Goal: Task Accomplishment & Management: Manage account settings

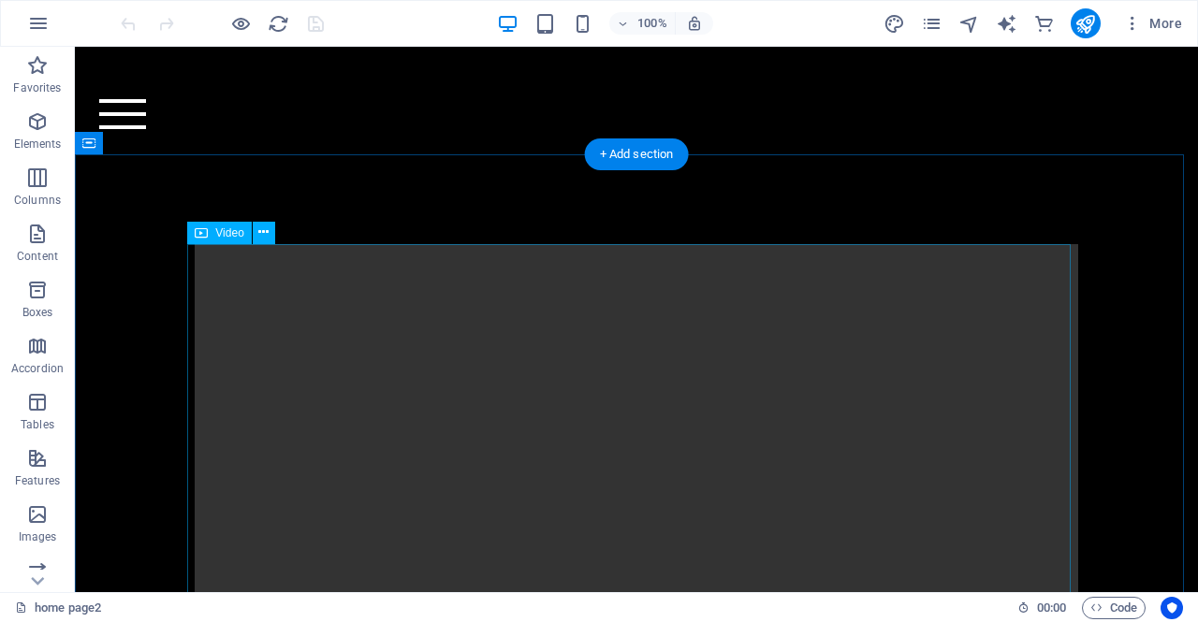
scroll to position [87, 0]
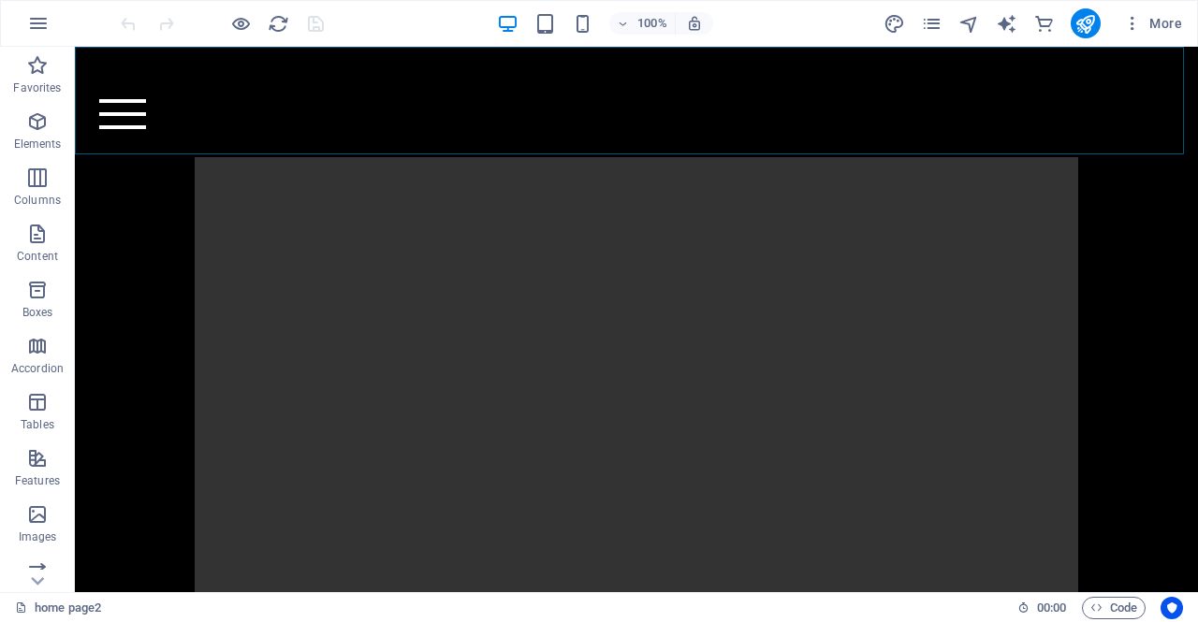
click at [1142, 119] on div at bounding box center [635, 114] width 1073 height 30
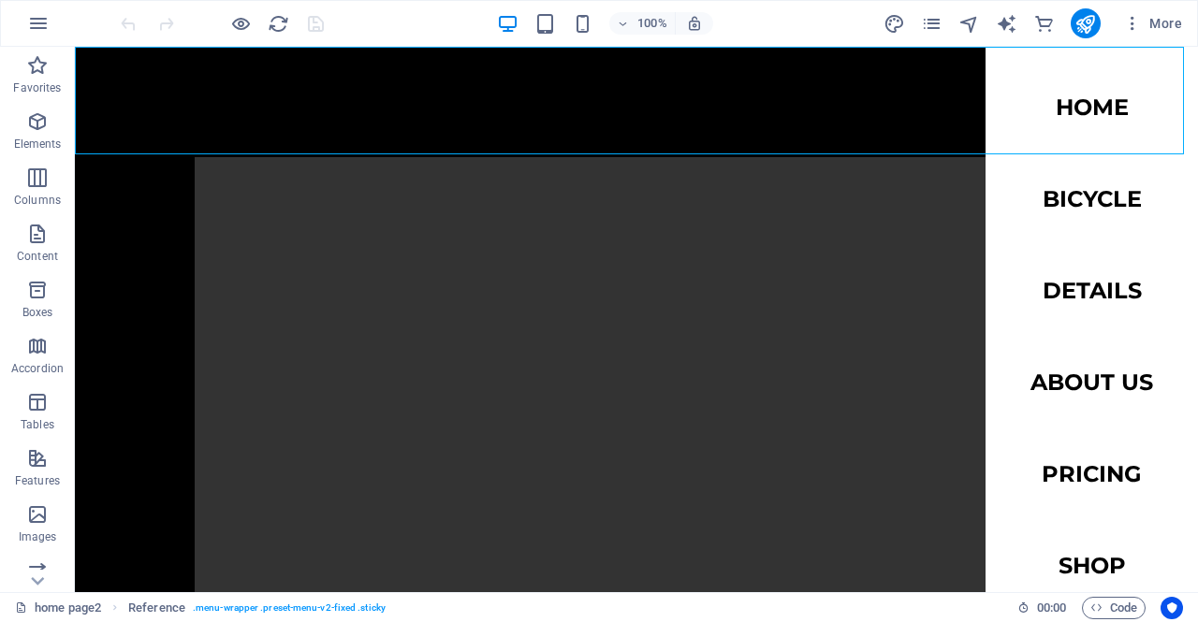
click at [1073, 109] on nav "Home Bicycle Details About us Pricing Shop Contact" at bounding box center [1091, 320] width 212 height 546
click at [1059, 114] on nav "Home Bicycle Details About us Pricing Shop Contact" at bounding box center [1091, 320] width 212 height 546
click at [1054, 206] on nav "Home Bicycle Details About us Pricing Shop Contact" at bounding box center [1091, 320] width 212 height 546
click at [1041, 108] on nav "Home Bicycle Details About us Pricing Shop Contact" at bounding box center [1091, 320] width 212 height 546
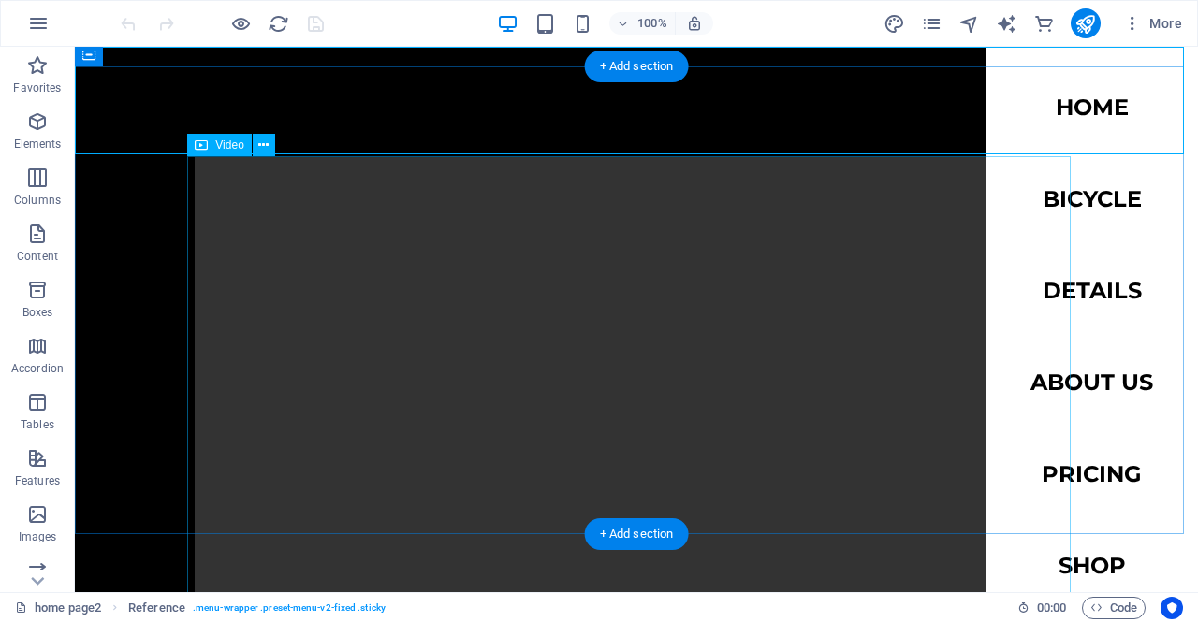
click at [405, 187] on figure at bounding box center [636, 578] width 883 height 842
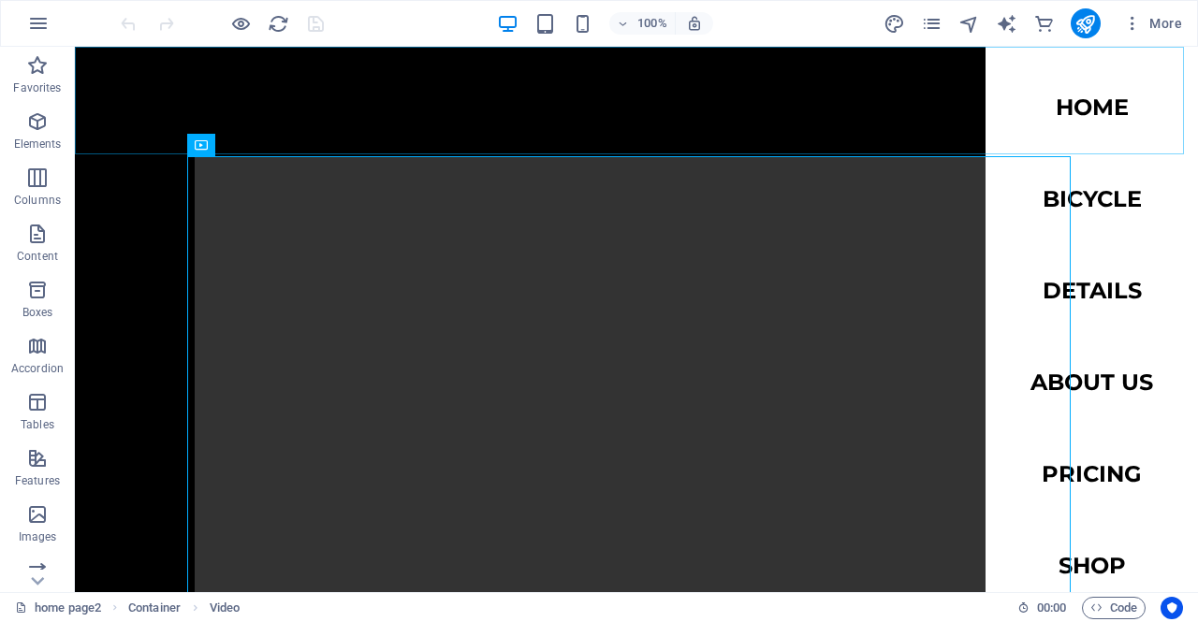
click at [1130, 110] on div at bounding box center [635, 114] width 1073 height 30
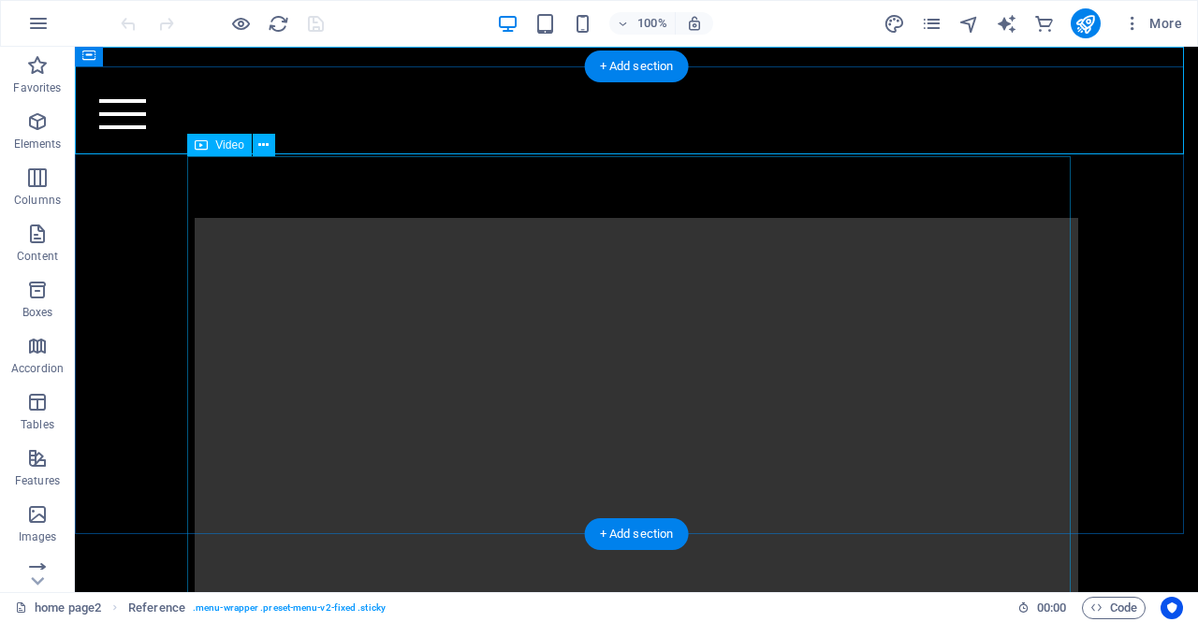
scroll to position [0, 0]
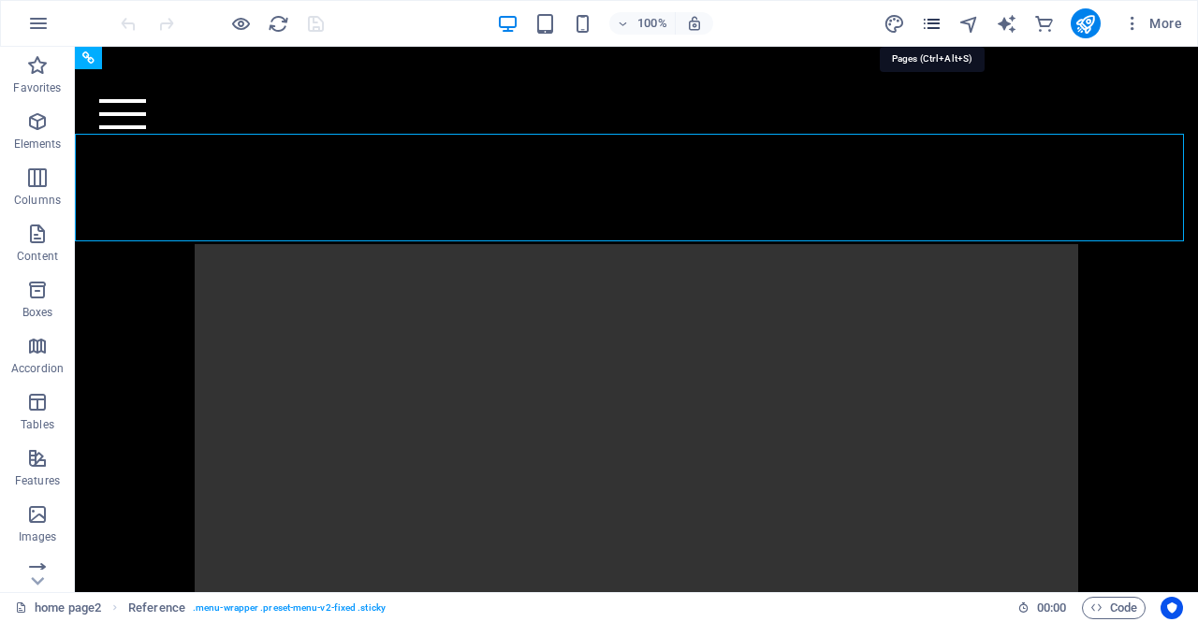
click at [932, 23] on icon "pages" at bounding box center [932, 24] width 22 height 22
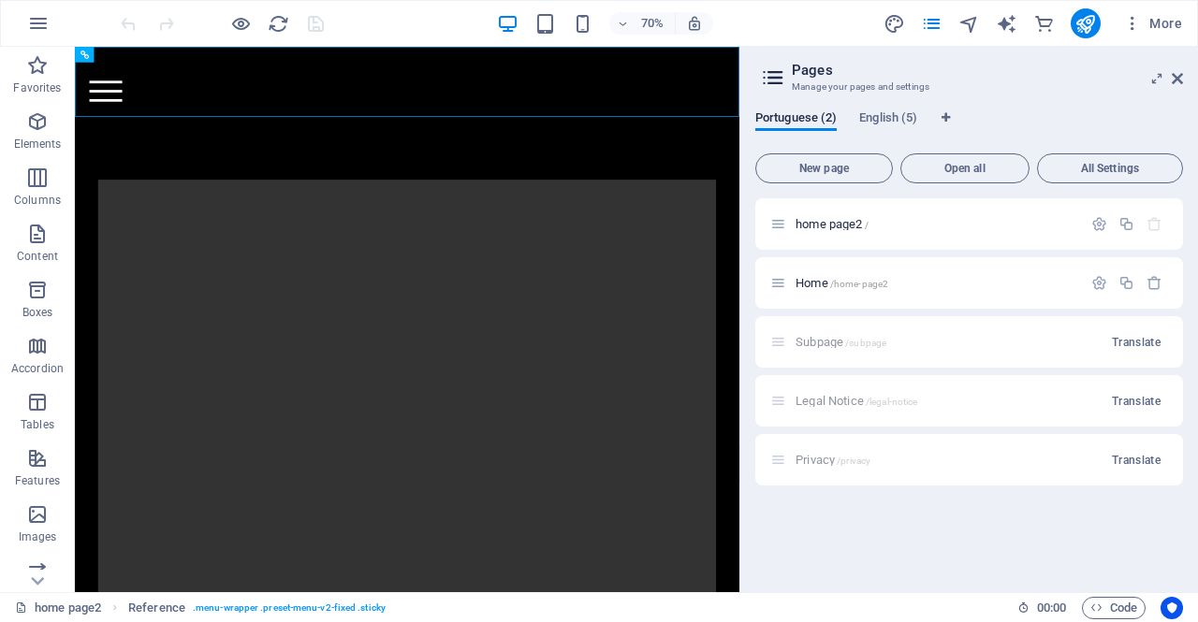
click at [813, 349] on div "Subpage /subpage Translate" at bounding box center [969, 341] width 428 height 51
click at [811, 345] on div "Subpage /subpage Translate" at bounding box center [969, 341] width 428 height 51
click at [812, 282] on span "Home /home-page2" at bounding box center [841, 283] width 93 height 14
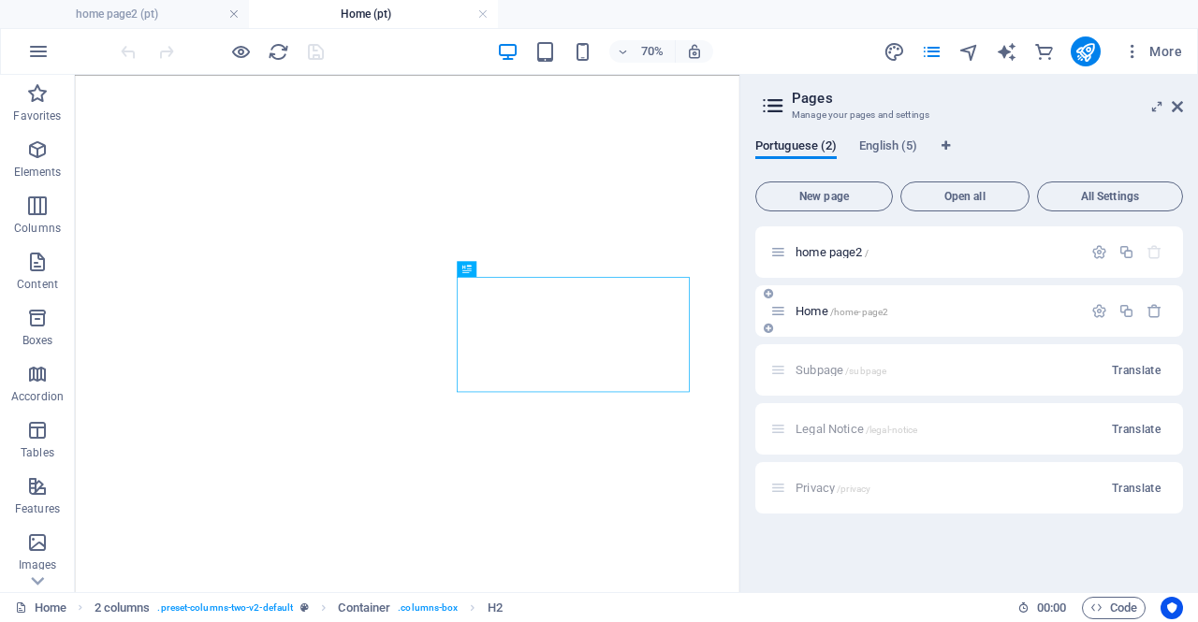
click at [814, 308] on span "Home /home-page2" at bounding box center [841, 311] width 93 height 14
click at [816, 371] on div "Subpage /subpage Translate" at bounding box center [969, 369] width 428 height 51
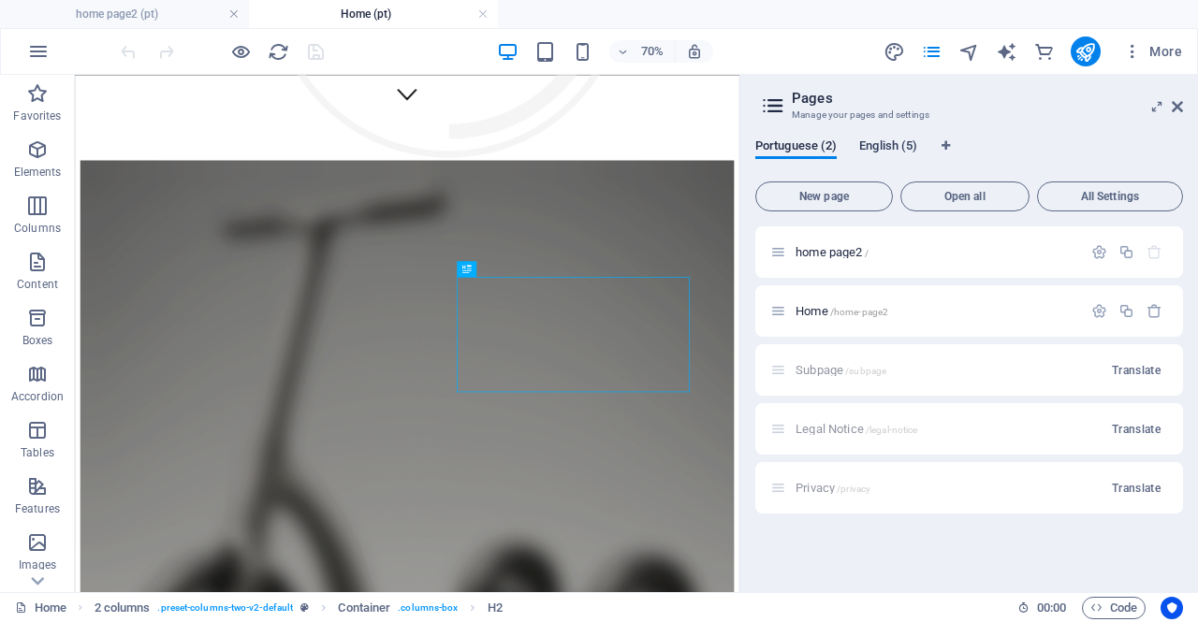
click at [895, 146] on span "English (5)" at bounding box center [888, 148] width 58 height 26
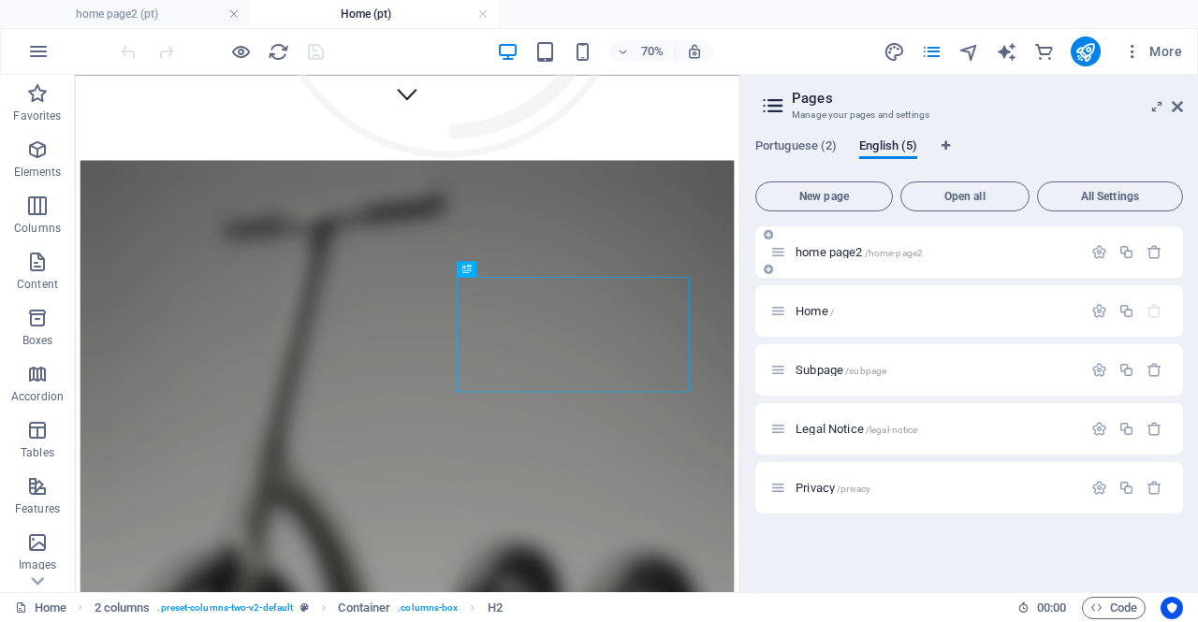
click at [828, 254] on span "home page2 /home-page2" at bounding box center [858, 252] width 127 height 14
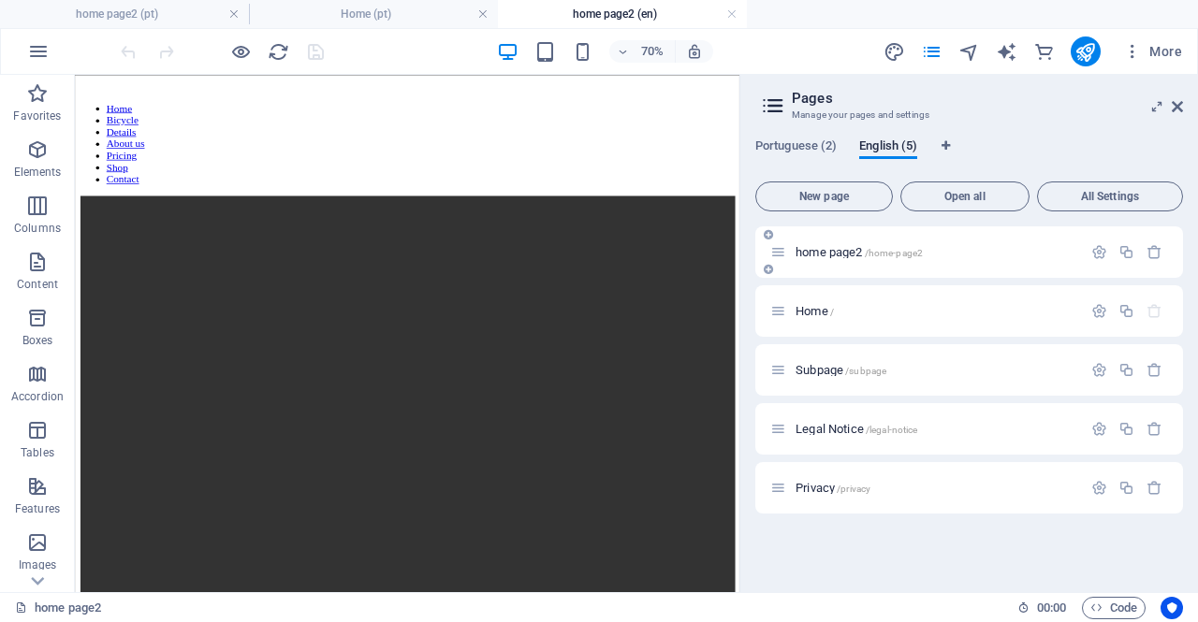
scroll to position [0, 0]
click at [808, 368] on span "Subpage /subpage" at bounding box center [840, 370] width 91 height 14
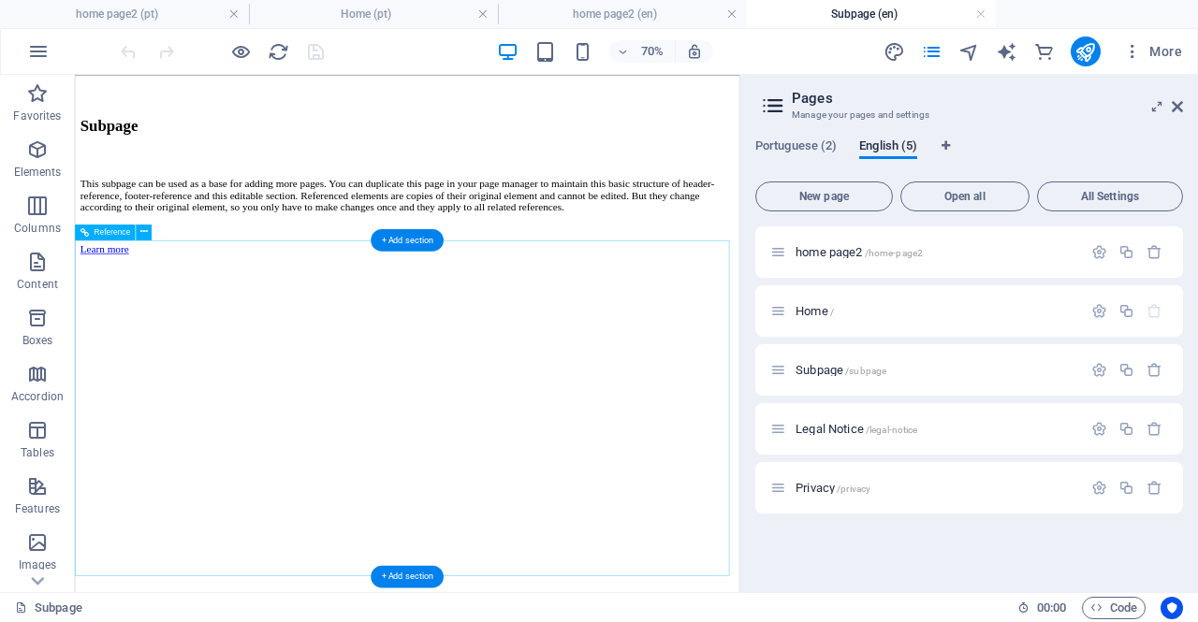
scroll to position [872, 0]
click at [830, 428] on span "Legal Notice /legal-notice" at bounding box center [856, 429] width 122 height 14
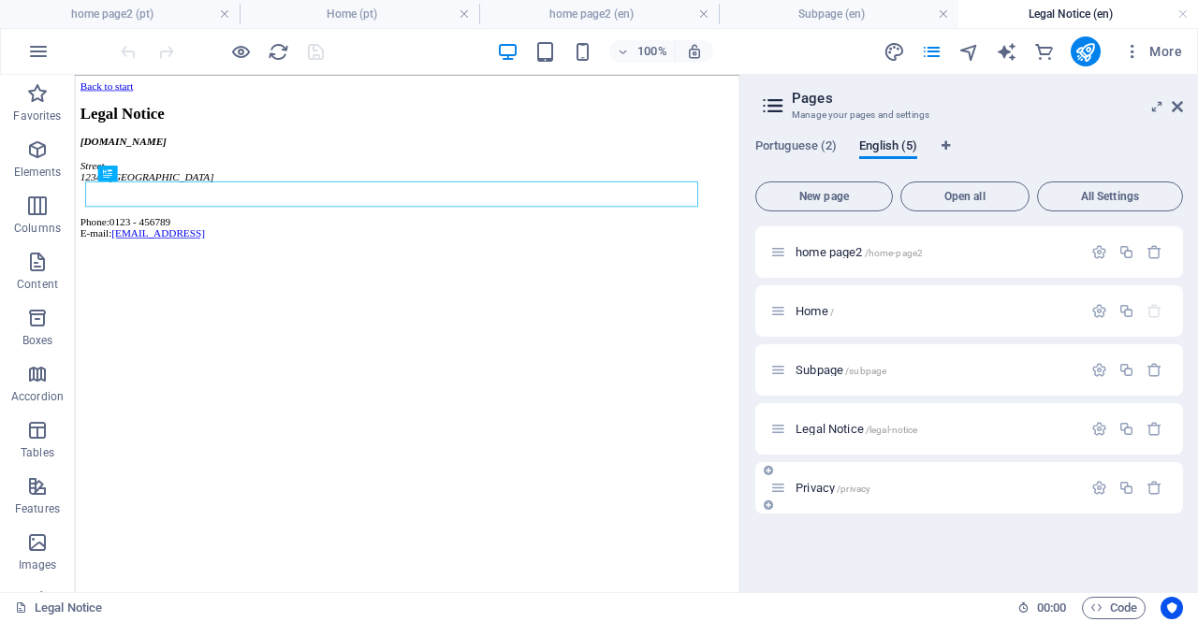
scroll to position [0, 0]
click at [812, 483] on span "Privacy /privacy" at bounding box center [832, 488] width 75 height 14
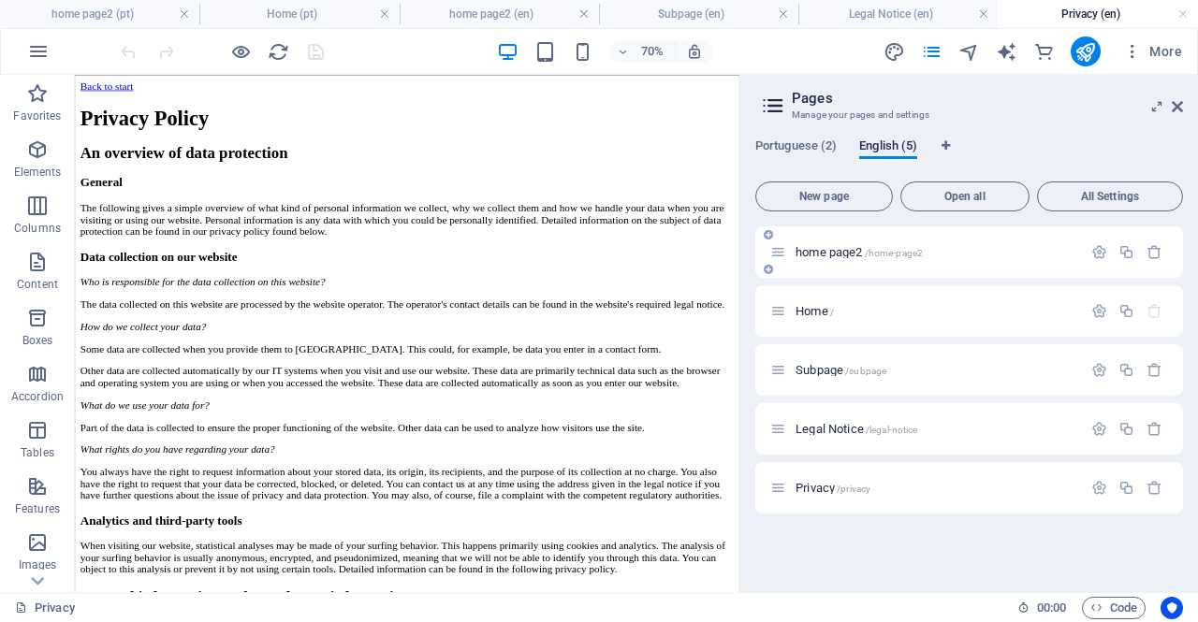
click at [830, 257] on span "home page2 /home-page2" at bounding box center [858, 252] width 127 height 14
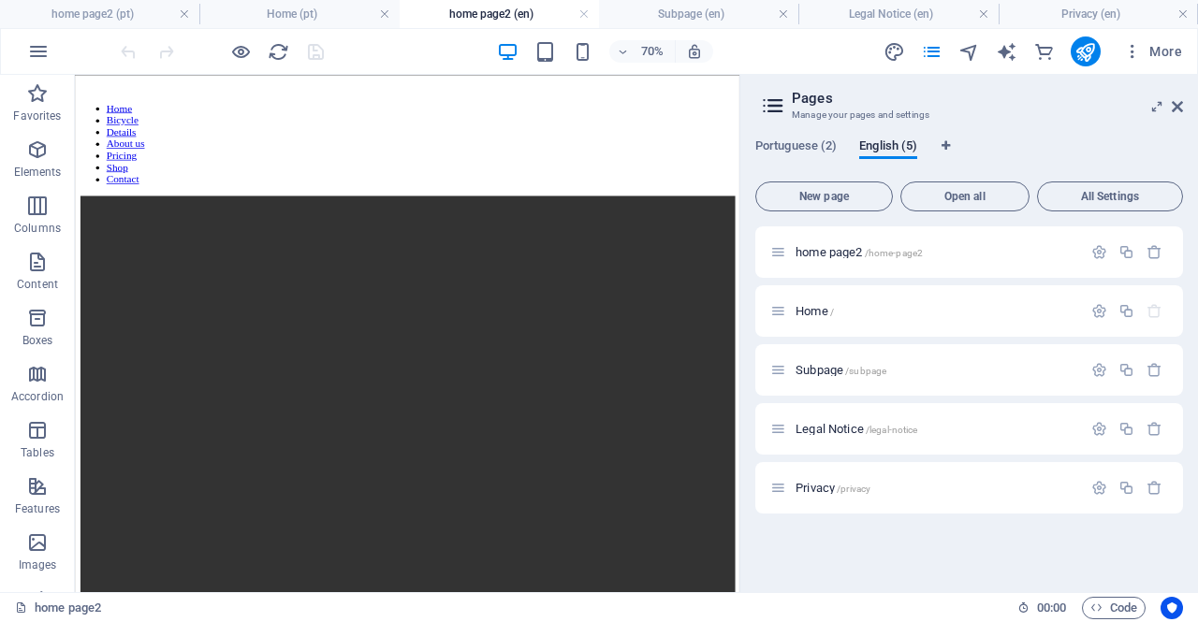
click at [298, 20] on h4 "Home (pt)" at bounding box center [298, 14] width 199 height 21
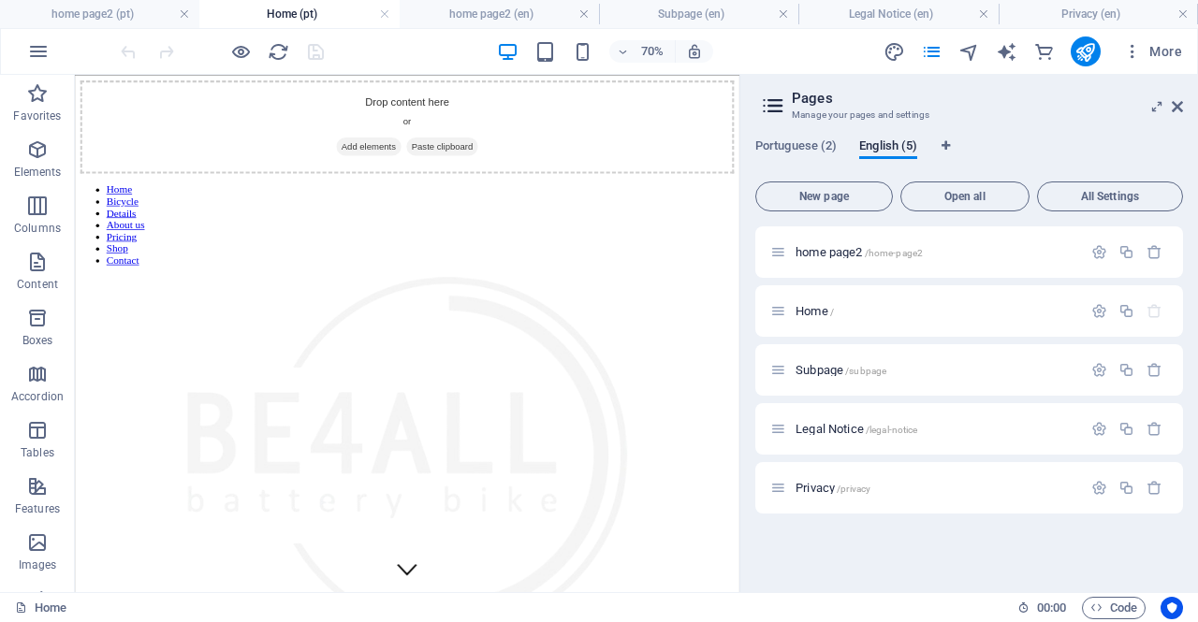
scroll to position [680, 0]
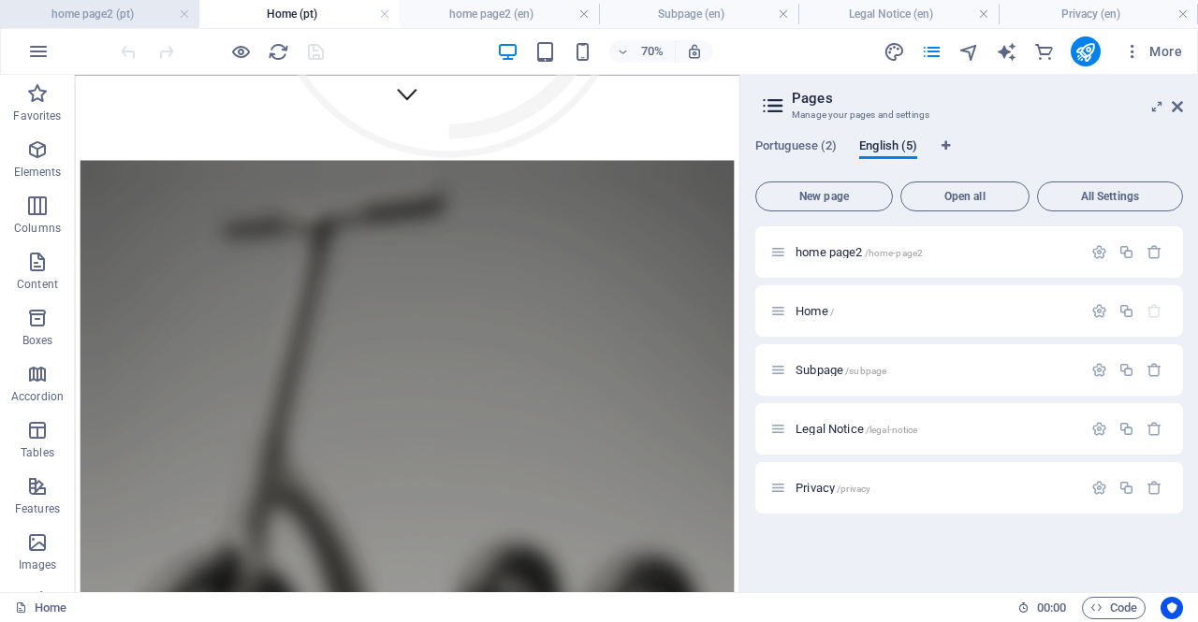
click at [73, 20] on h4 "home page2 (pt)" at bounding box center [99, 14] width 199 height 21
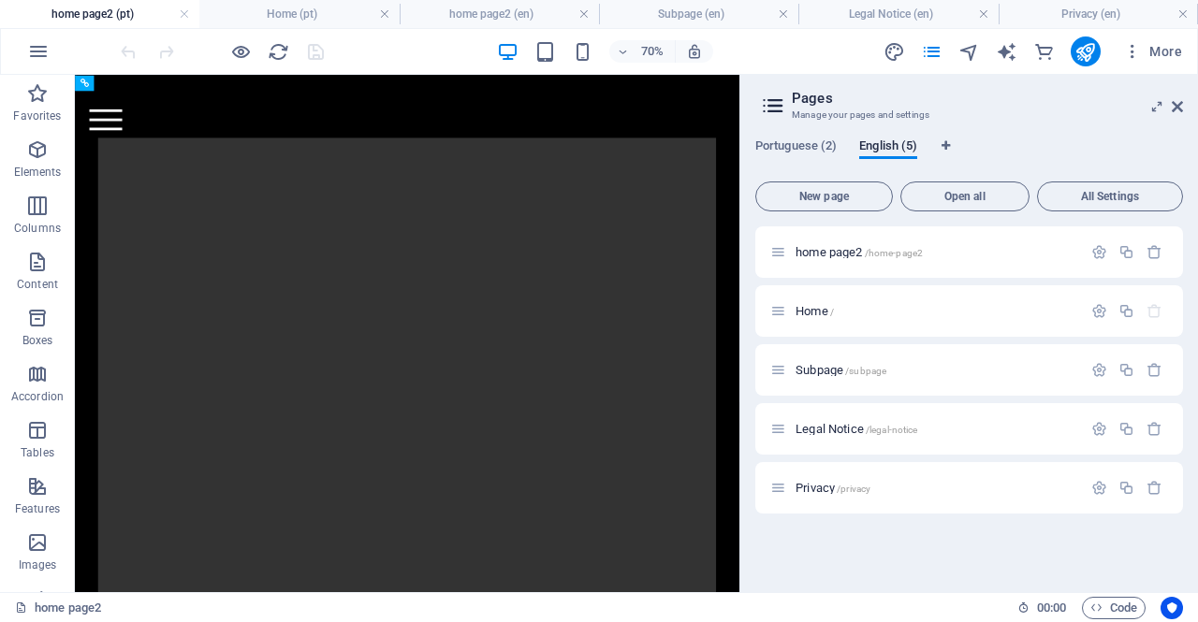
scroll to position [0, 0]
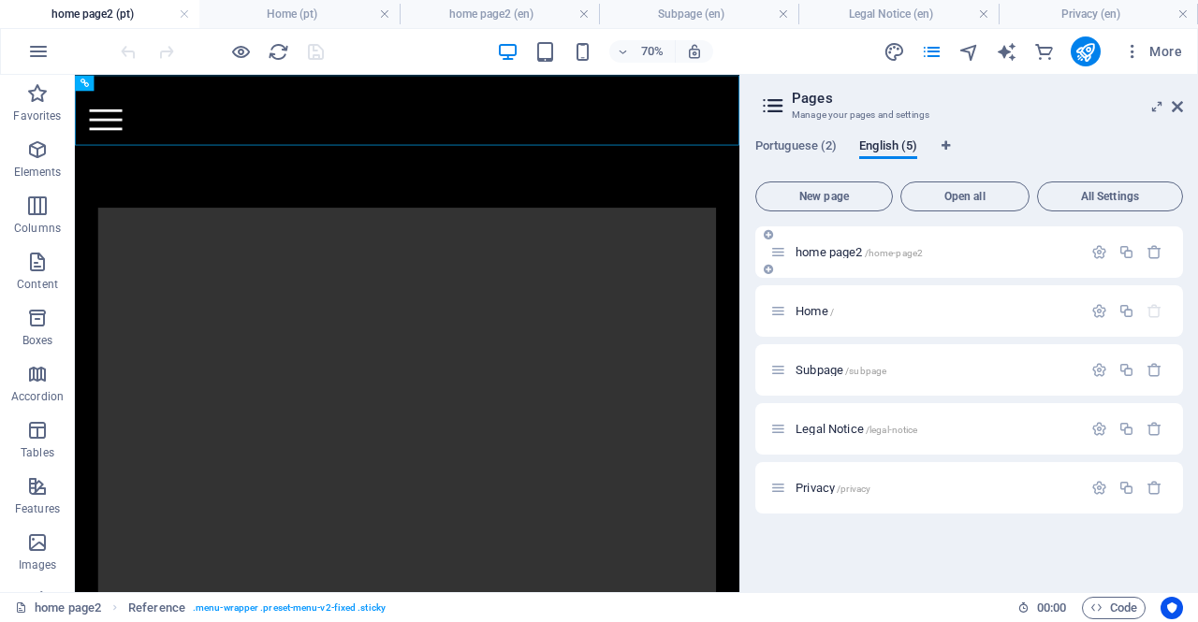
click at [846, 255] on span "home page2 /home-page2" at bounding box center [858, 252] width 127 height 14
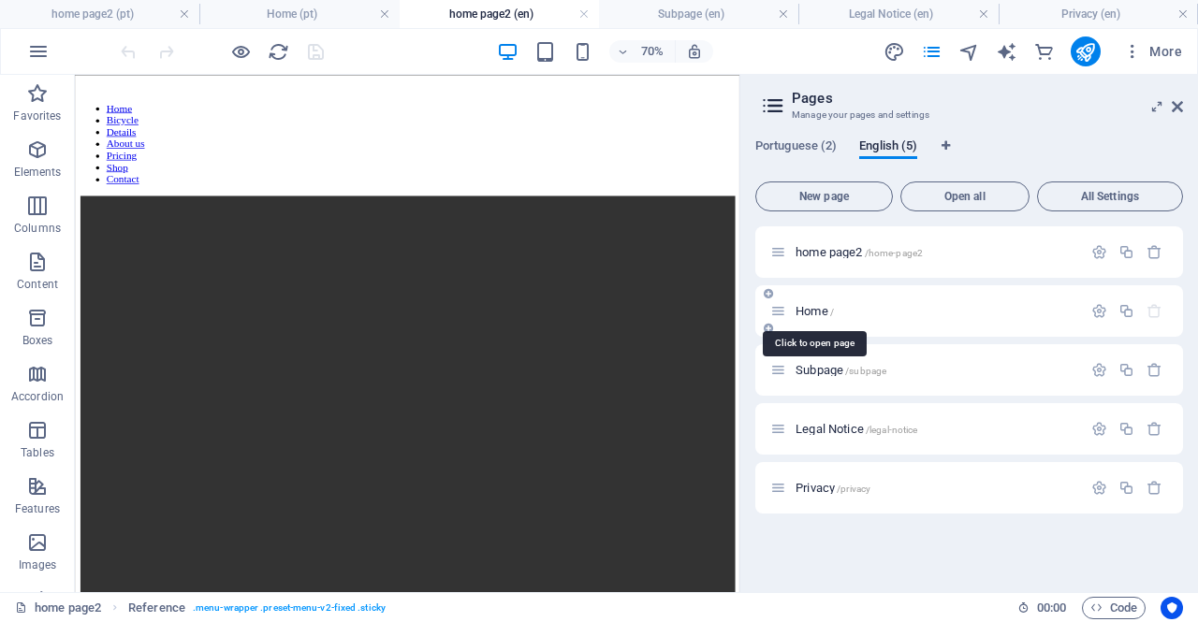
click at [821, 312] on span "Home /" at bounding box center [814, 311] width 38 height 14
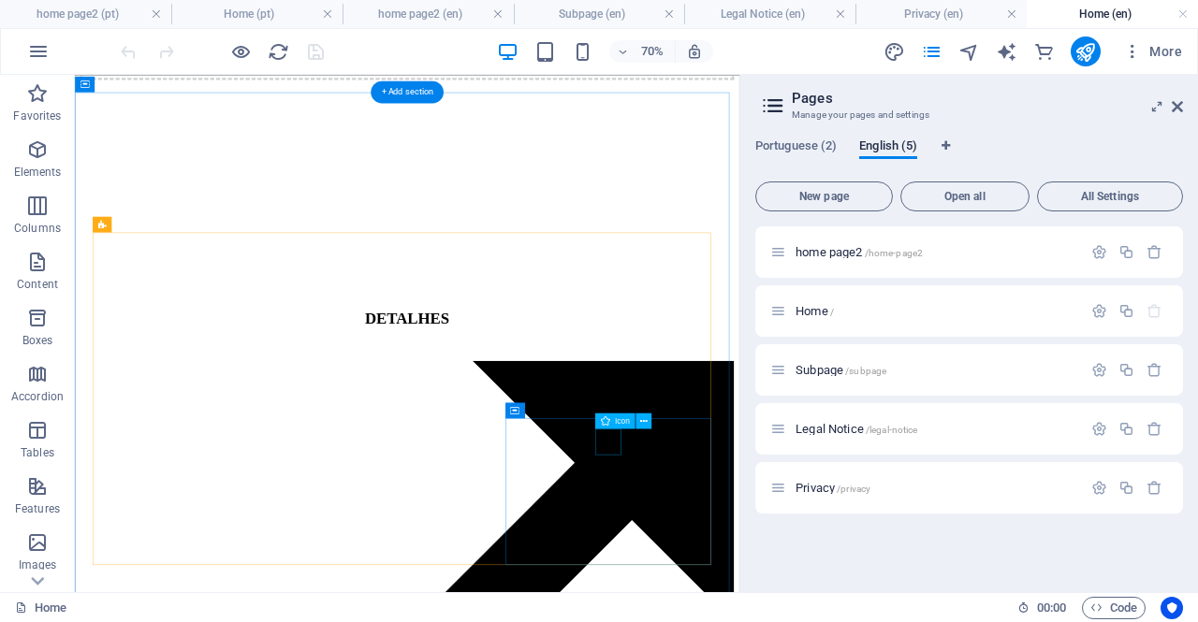
scroll to position [2620, 0]
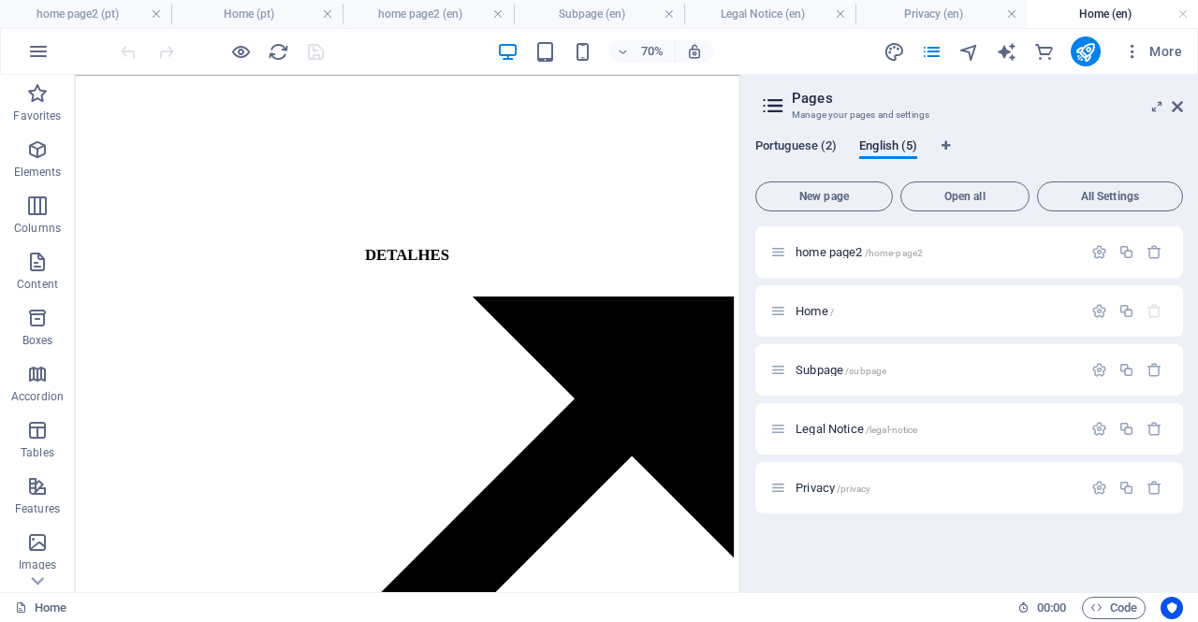
click at [805, 142] on span "Portuguese (2)" at bounding box center [795, 148] width 81 height 26
click at [813, 307] on span "Home /home-page2" at bounding box center [841, 311] width 93 height 14
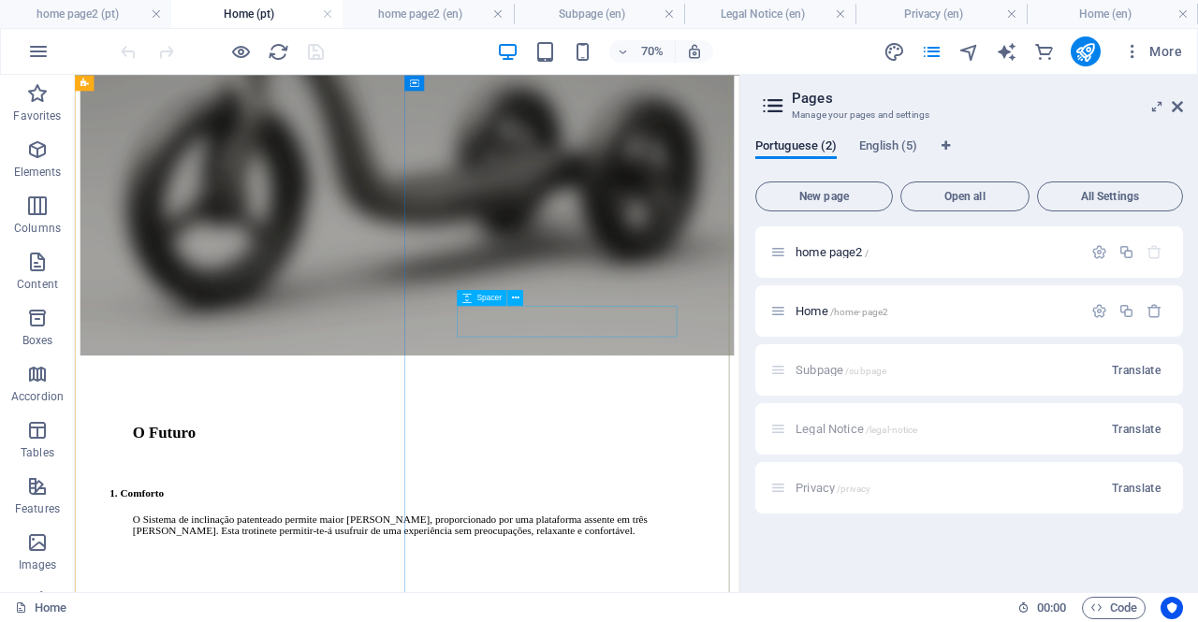
scroll to position [1055, 0]
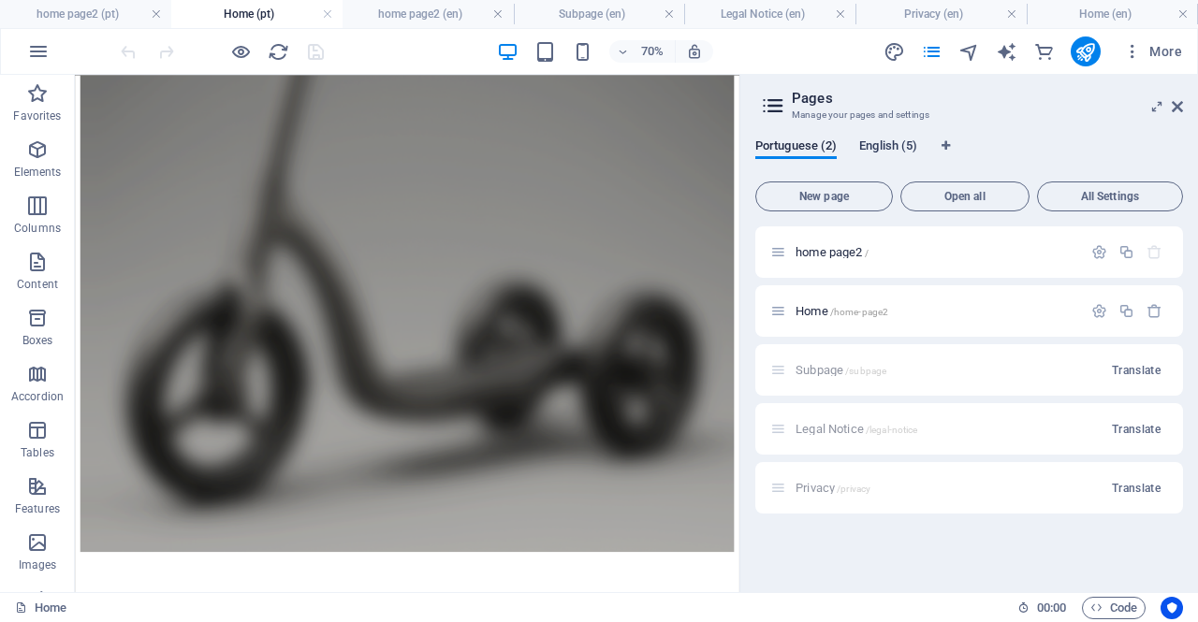
click at [903, 147] on span "English (5)" at bounding box center [888, 148] width 58 height 26
drag, startPoint x: 775, startPoint y: 366, endPoint x: 791, endPoint y: 143, distance: 223.3
click at [791, 143] on div "Portuguese (2) English (5) New page Open all All Settings home page2 /home-page…" at bounding box center [969, 357] width 428 height 439
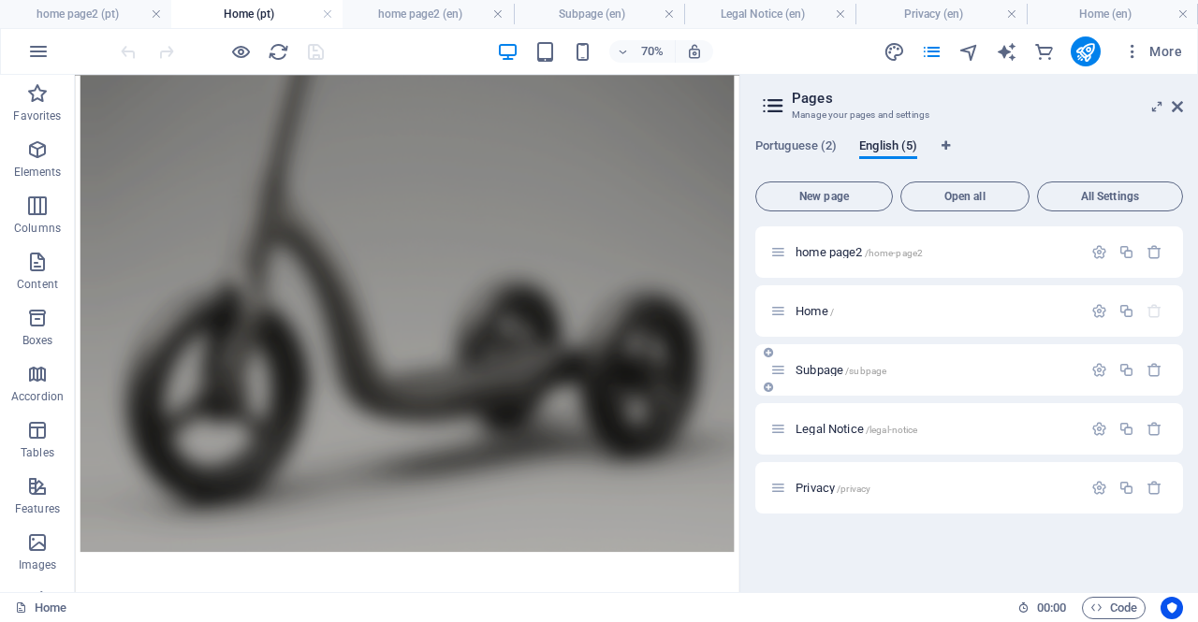
click at [768, 386] on icon at bounding box center [768, 387] width 9 height 11
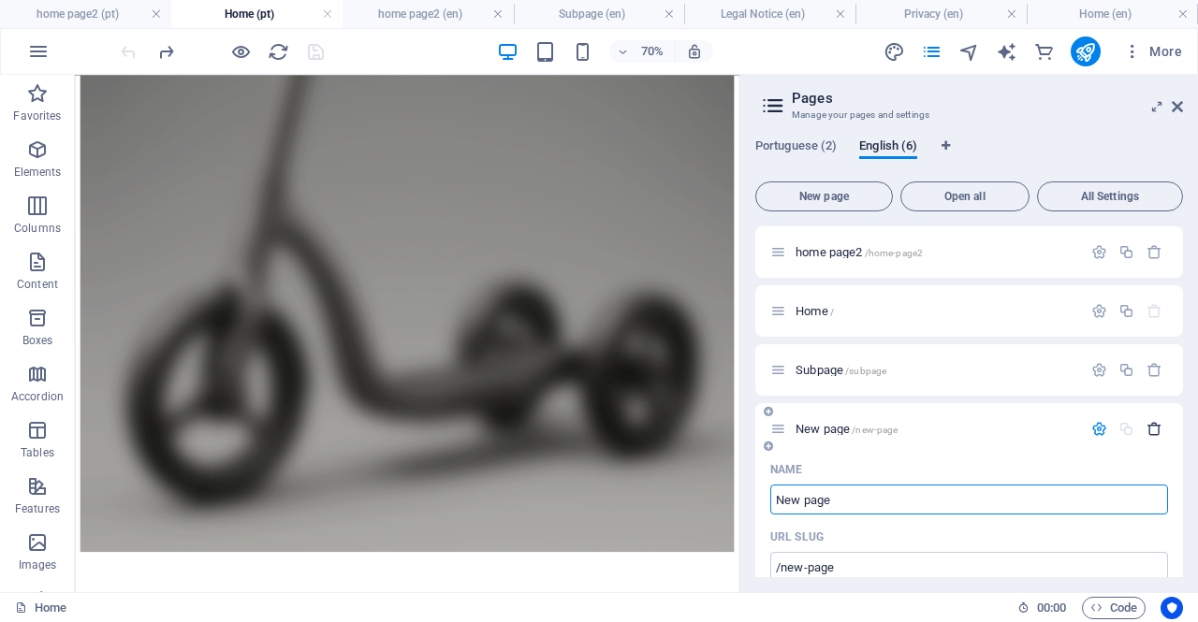
click at [1146, 429] on icon "button" at bounding box center [1154, 429] width 16 height 16
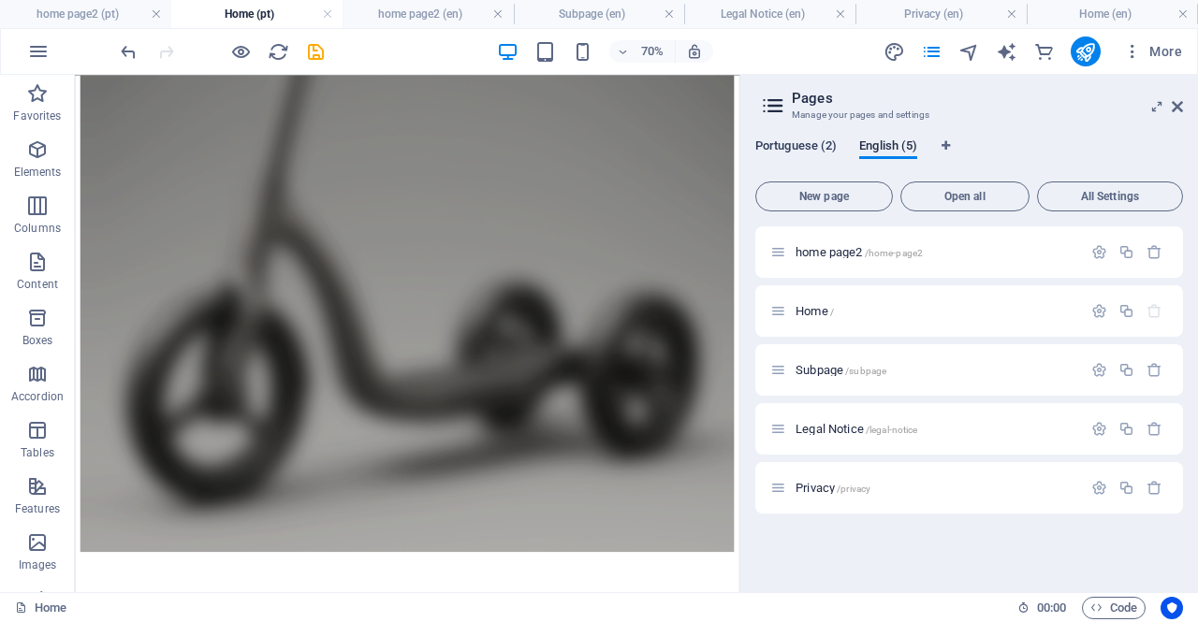
drag, startPoint x: 846, startPoint y: 370, endPoint x: 791, endPoint y: 151, distance: 225.8
click at [791, 151] on div "Portuguese (2) English (5) New page Open all All Settings home page2 /home-page…" at bounding box center [969, 357] width 428 height 439
click at [812, 371] on span "Subpage /subpage" at bounding box center [840, 370] width 91 height 14
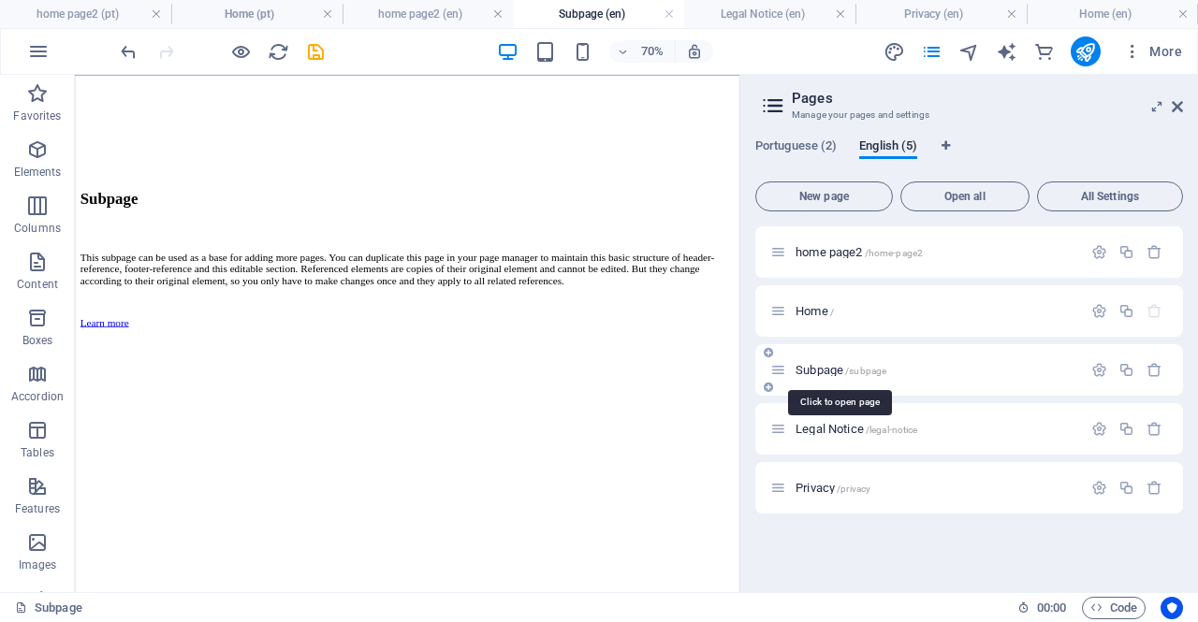
scroll to position [767, 0]
click at [812, 371] on span "Subpage /subpage" at bounding box center [840, 370] width 91 height 14
click at [1099, 368] on icon "button" at bounding box center [1099, 370] width 16 height 16
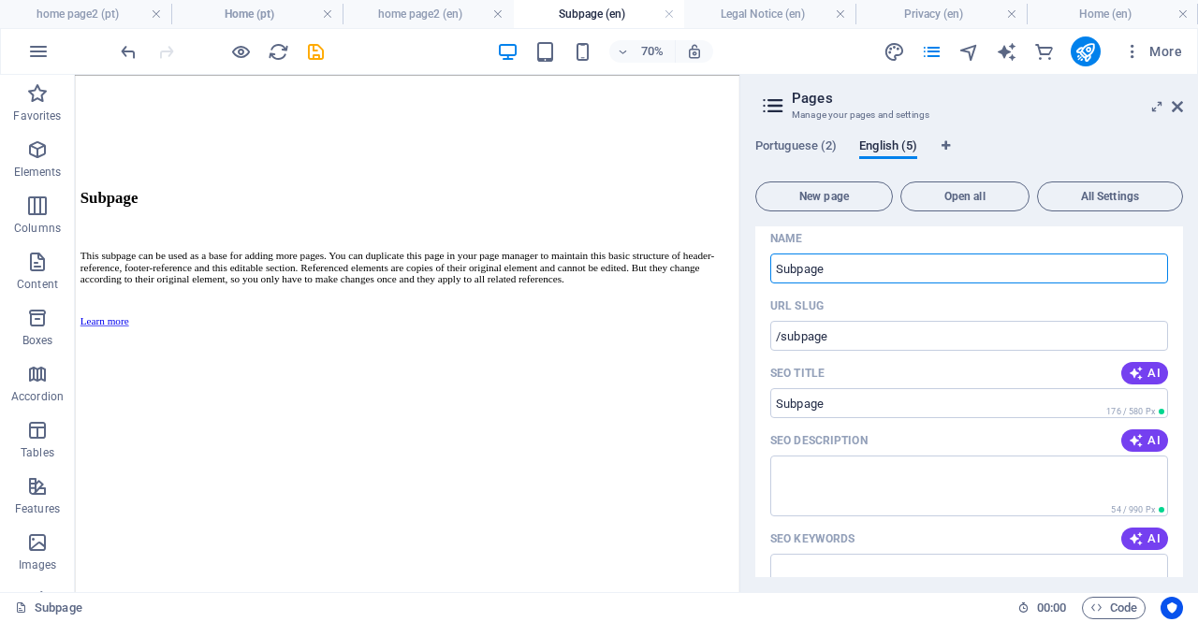
scroll to position [0, 0]
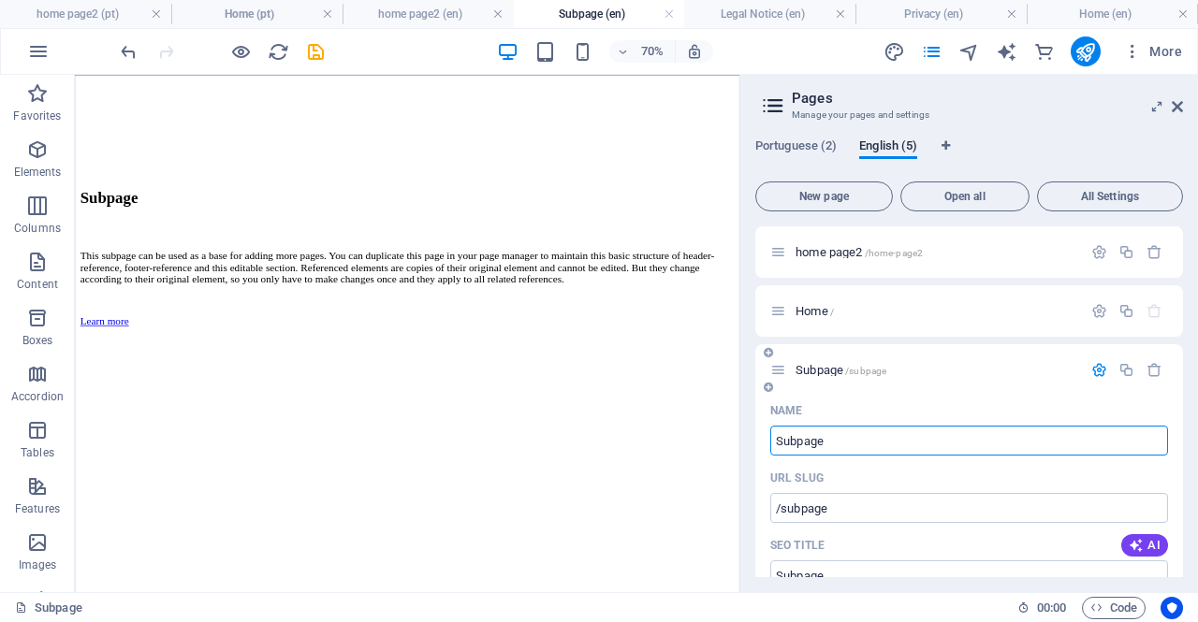
click at [781, 371] on icon at bounding box center [778, 370] width 16 height 16
click at [819, 313] on span "Home /" at bounding box center [814, 311] width 38 height 14
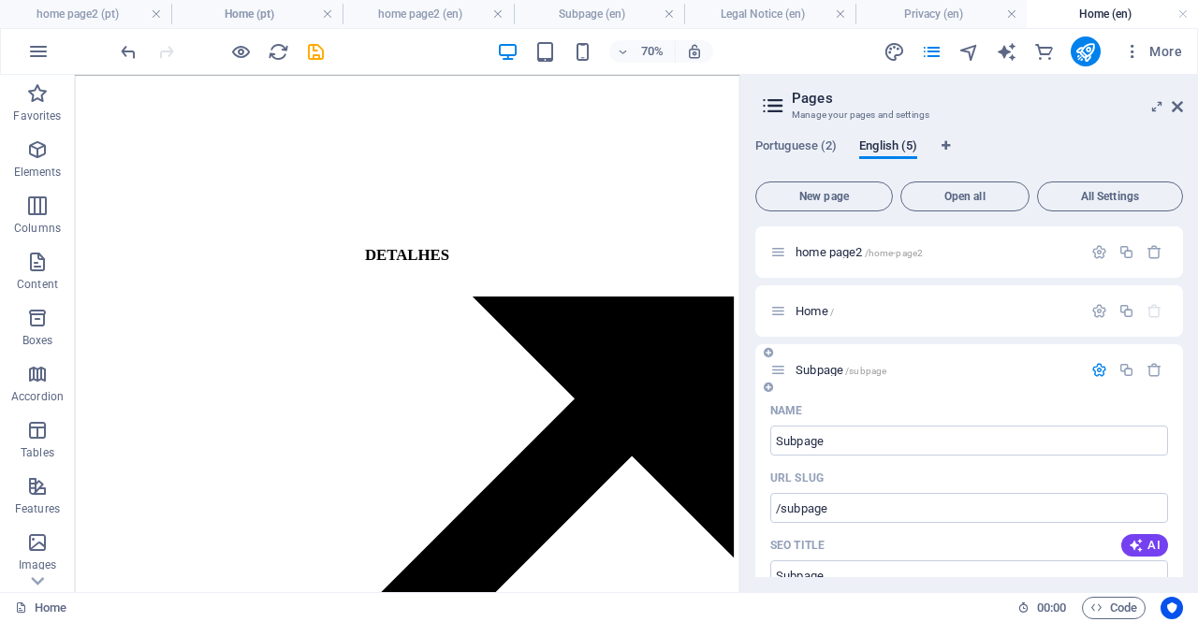
click at [825, 368] on span "Subpage /subpage" at bounding box center [840, 370] width 91 height 14
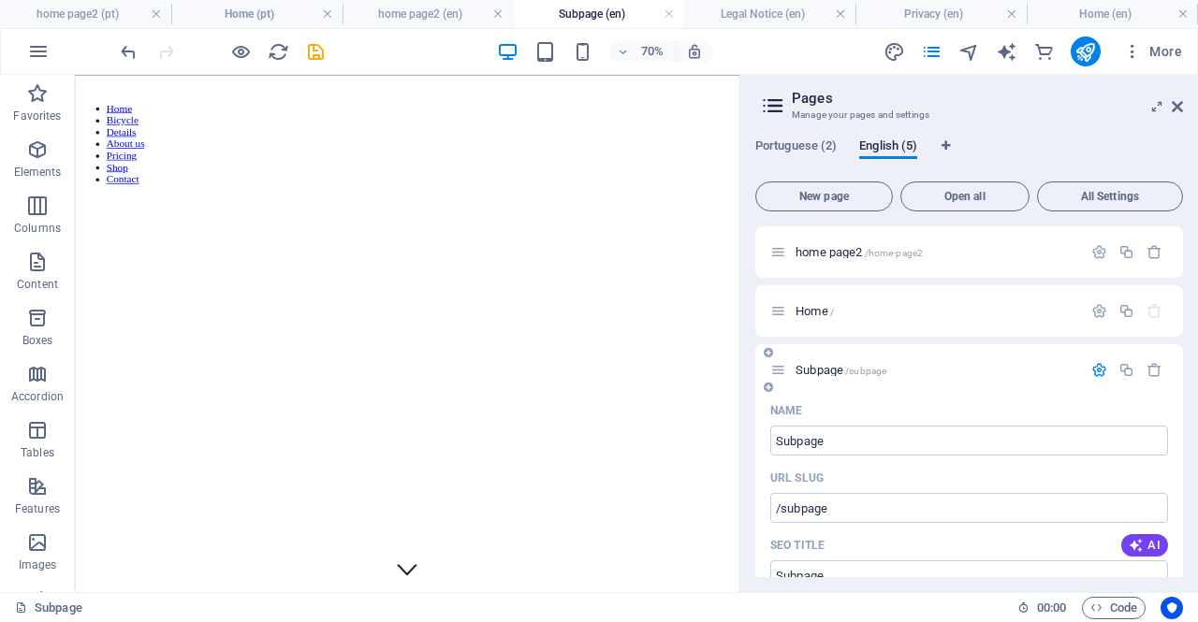
scroll to position [767, 0]
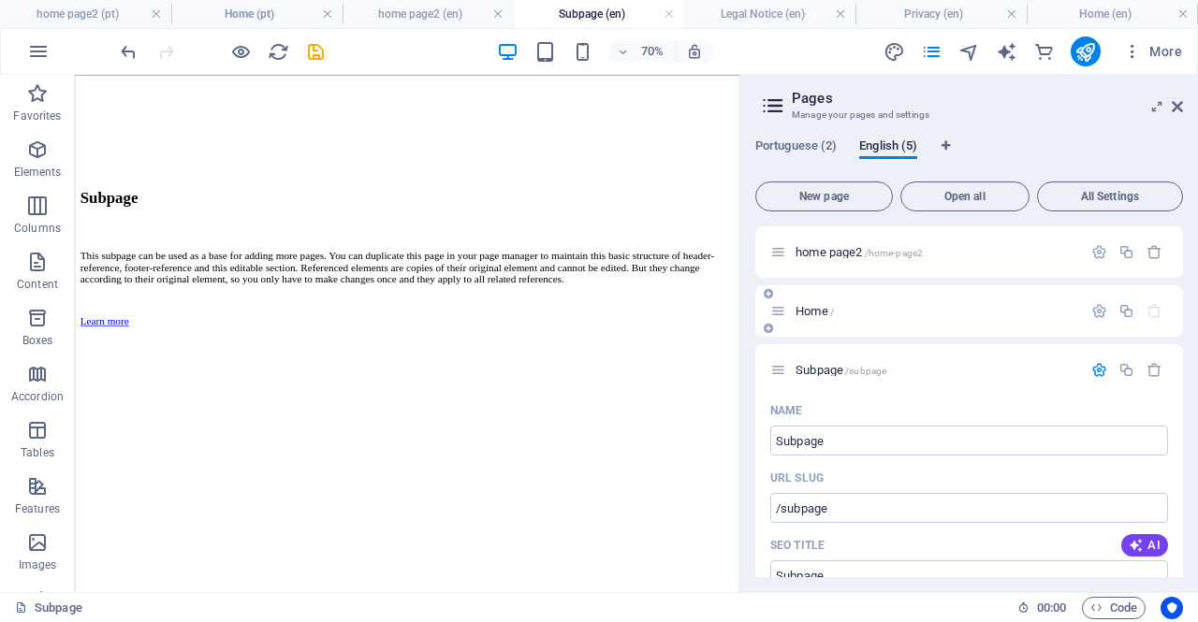
click at [808, 317] on div "Home /" at bounding box center [926, 311] width 312 height 22
click at [809, 143] on span "Portuguese (2)" at bounding box center [795, 148] width 81 height 26
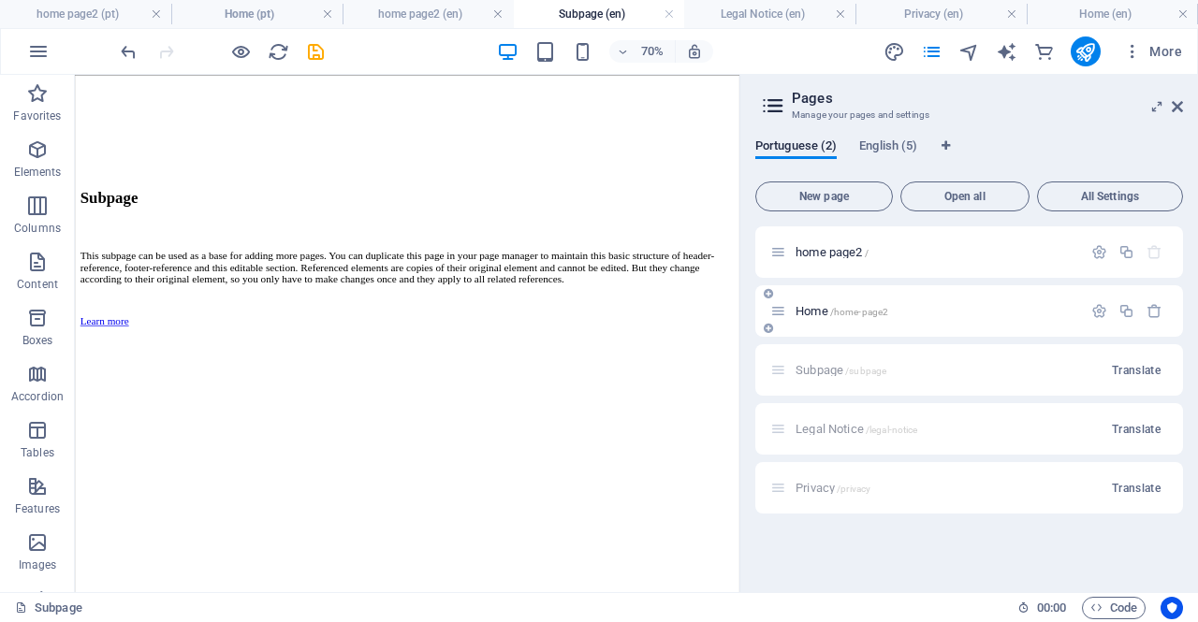
click at [814, 310] on span "Home /home-page2" at bounding box center [841, 311] width 93 height 14
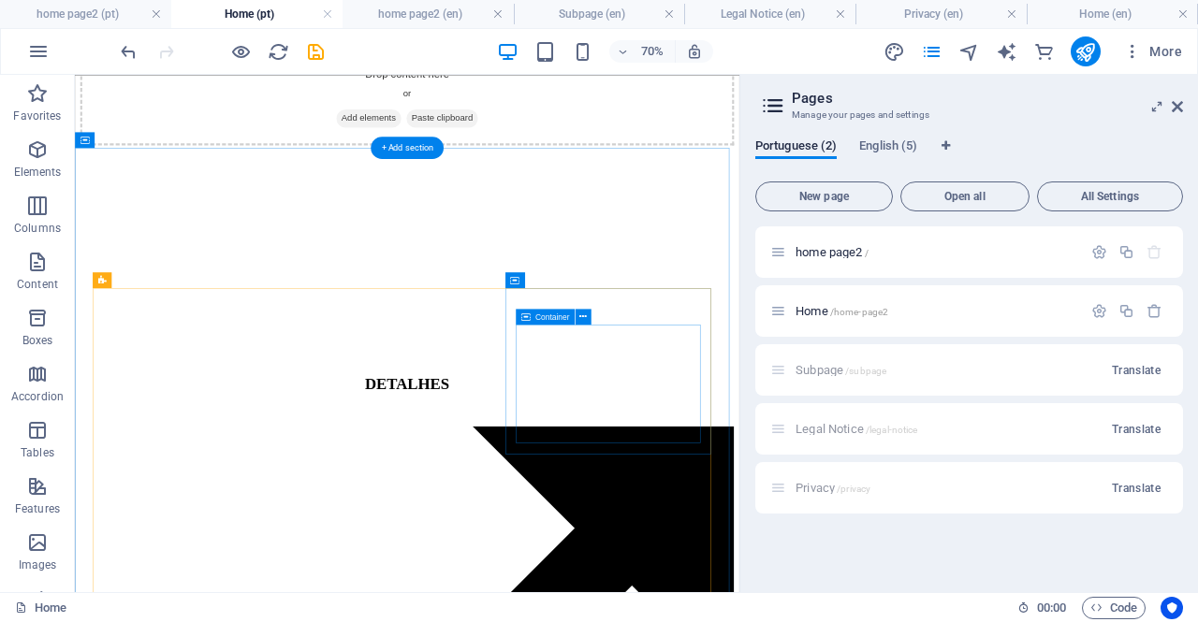
scroll to position [2458, 0]
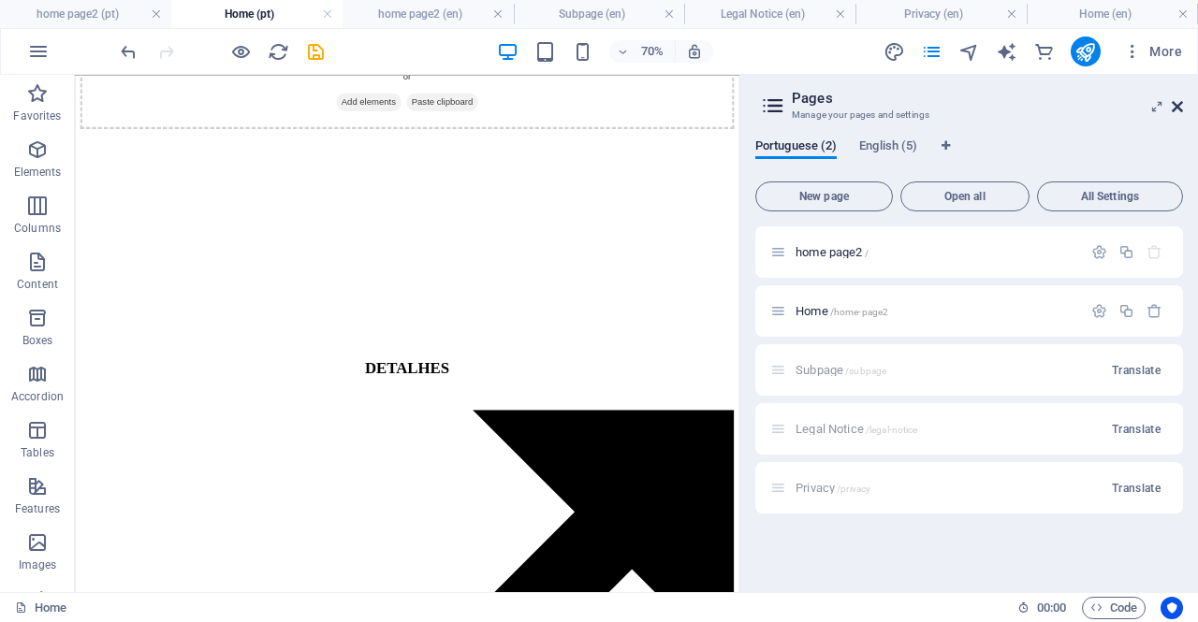
click at [1175, 108] on icon at bounding box center [1177, 106] width 11 height 15
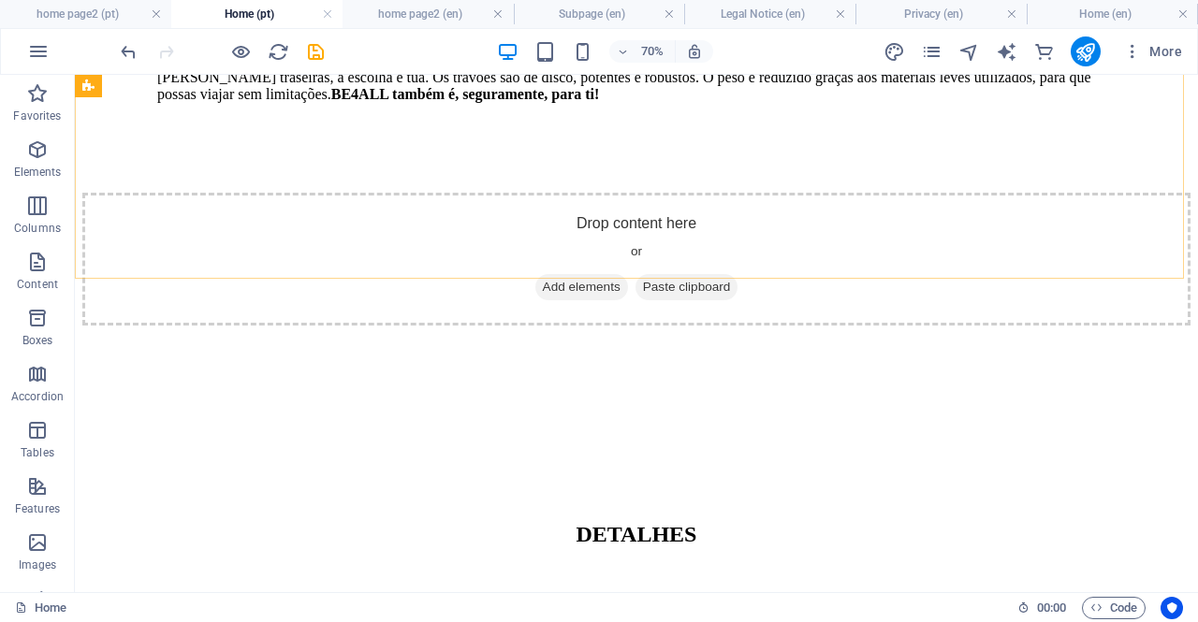
scroll to position [2466, 0]
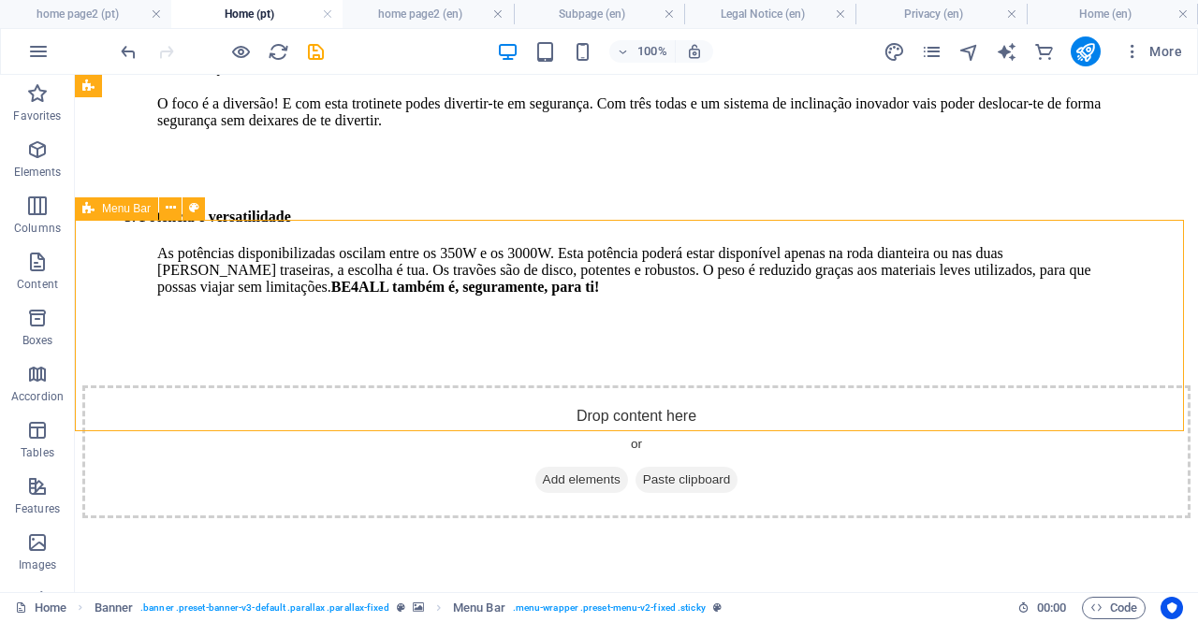
scroll to position [2091, 0]
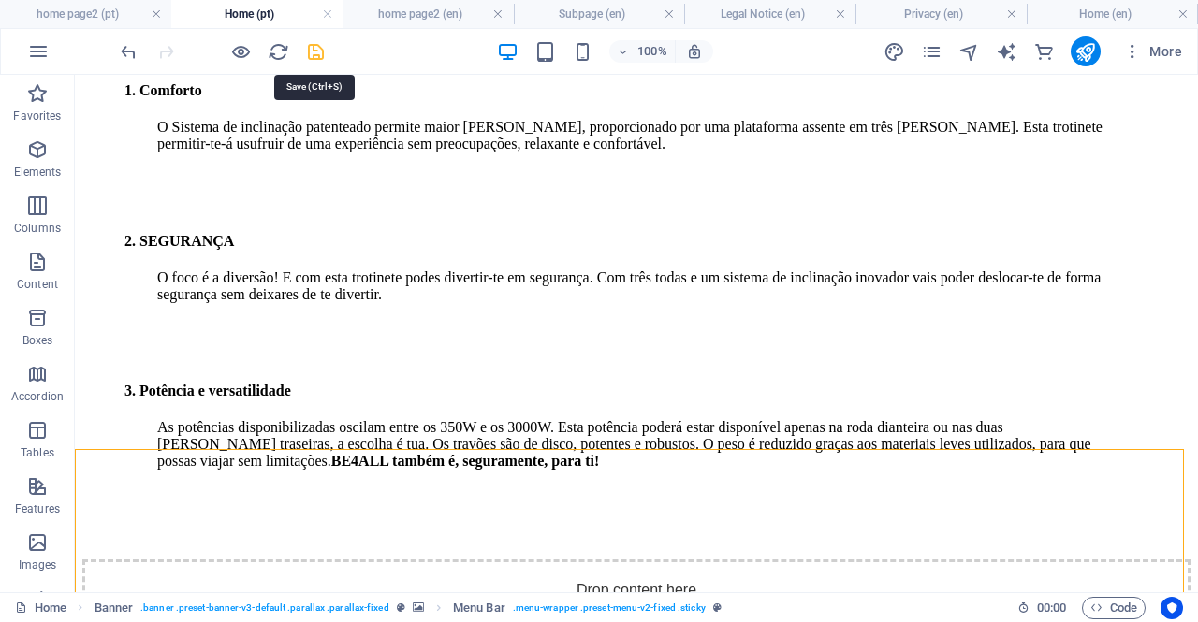
click at [308, 51] on icon "save" at bounding box center [316, 52] width 22 height 22
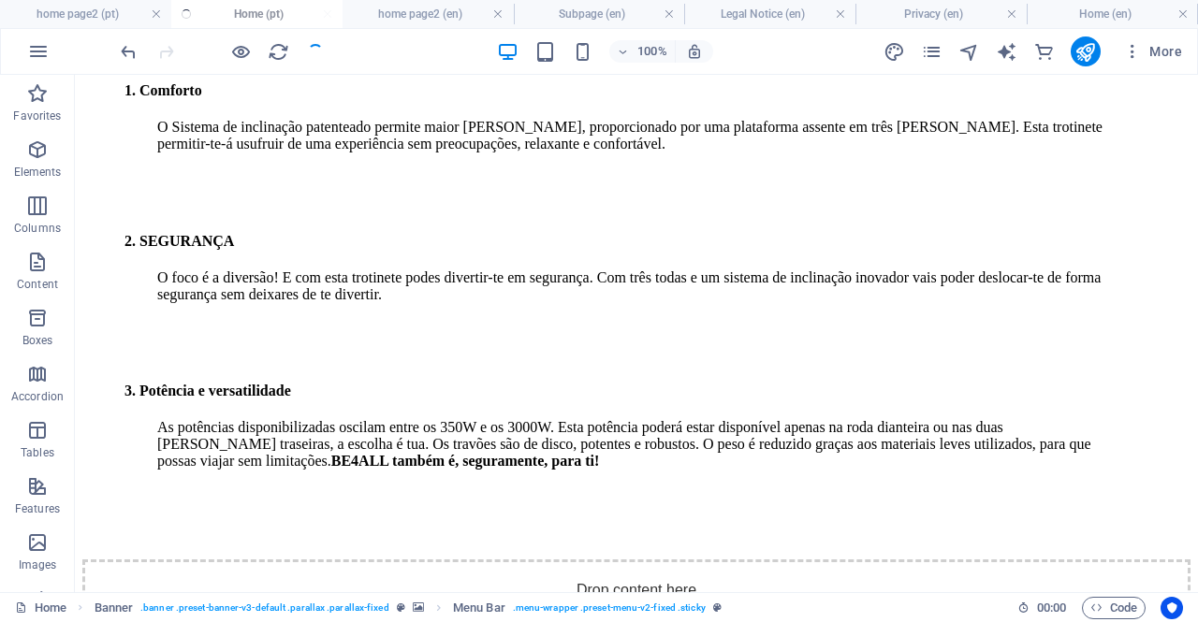
checkbox input "false"
